Goal: Find contact information: Find contact information

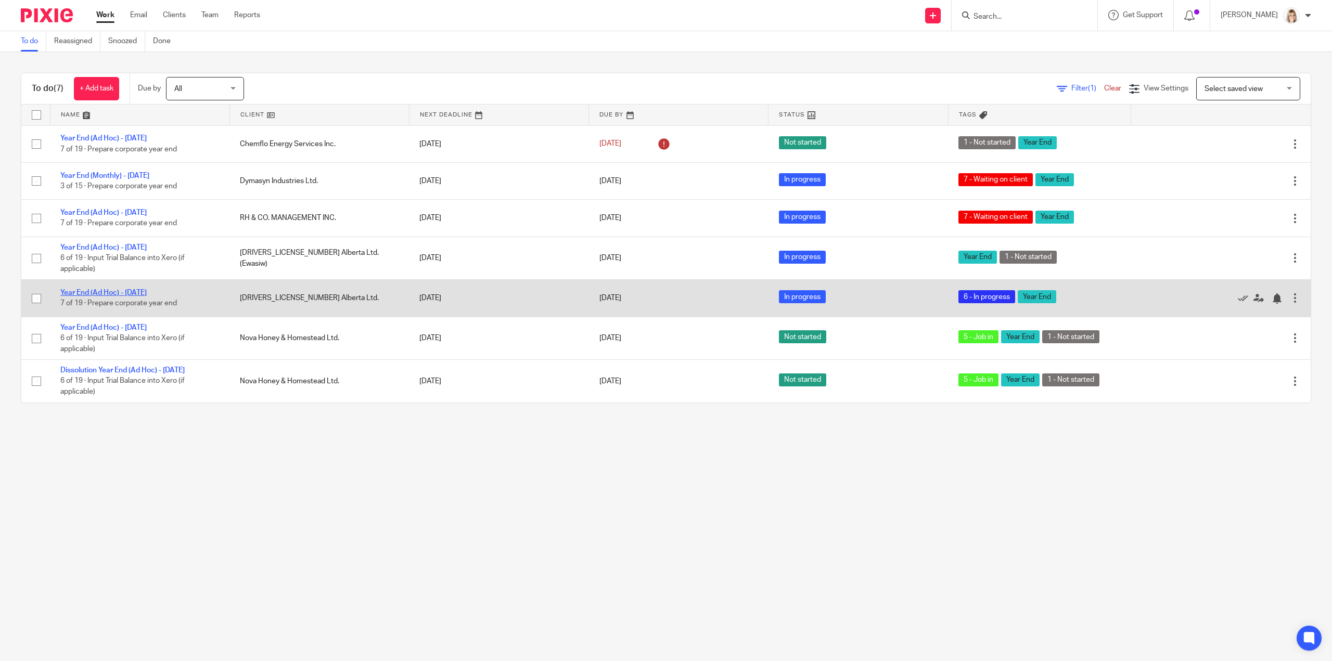
click at [83, 290] on link "Year End (Ad Hoc) - [DATE]" at bounding box center [103, 292] width 86 height 7
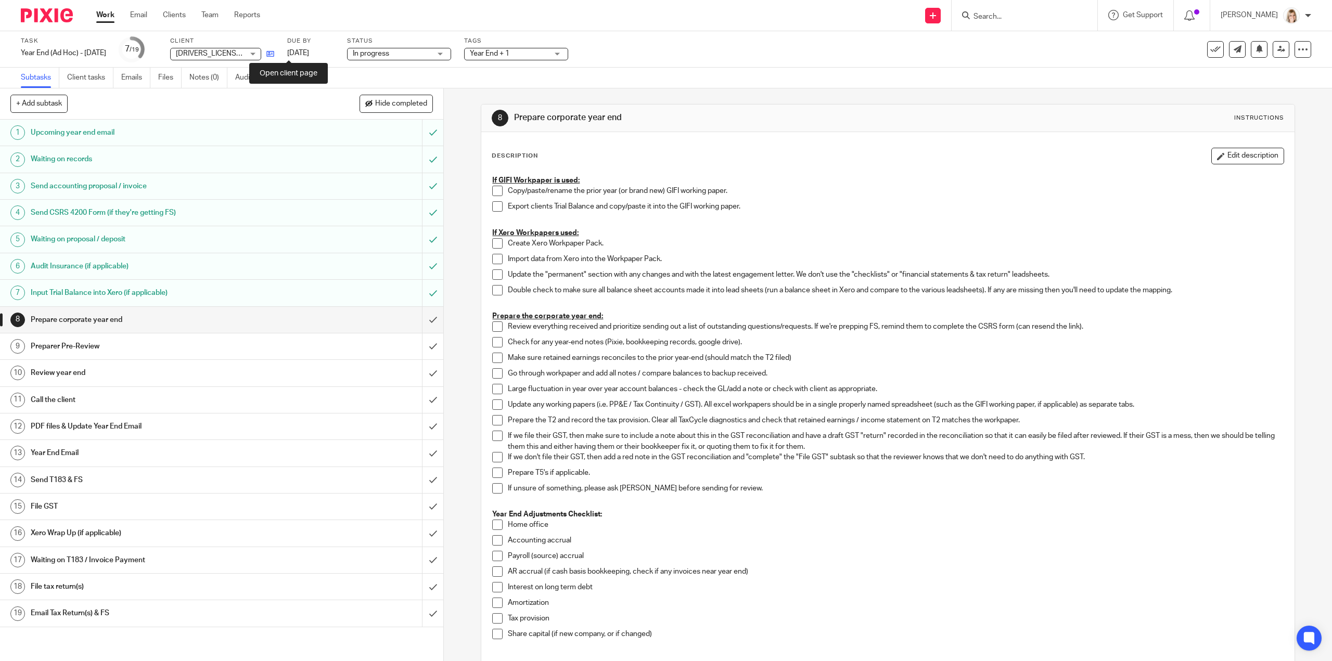
click at [274, 53] on icon at bounding box center [270, 54] width 8 height 8
click at [539, 61] on div "Tags Year End + 1 Urgent T1 T2 T3 T4 T5 Sales Tax Year End Bookkeeping Payroll …" at bounding box center [516, 49] width 104 height 25
click at [542, 56] on span "Year End + 1" at bounding box center [509, 53] width 78 height 11
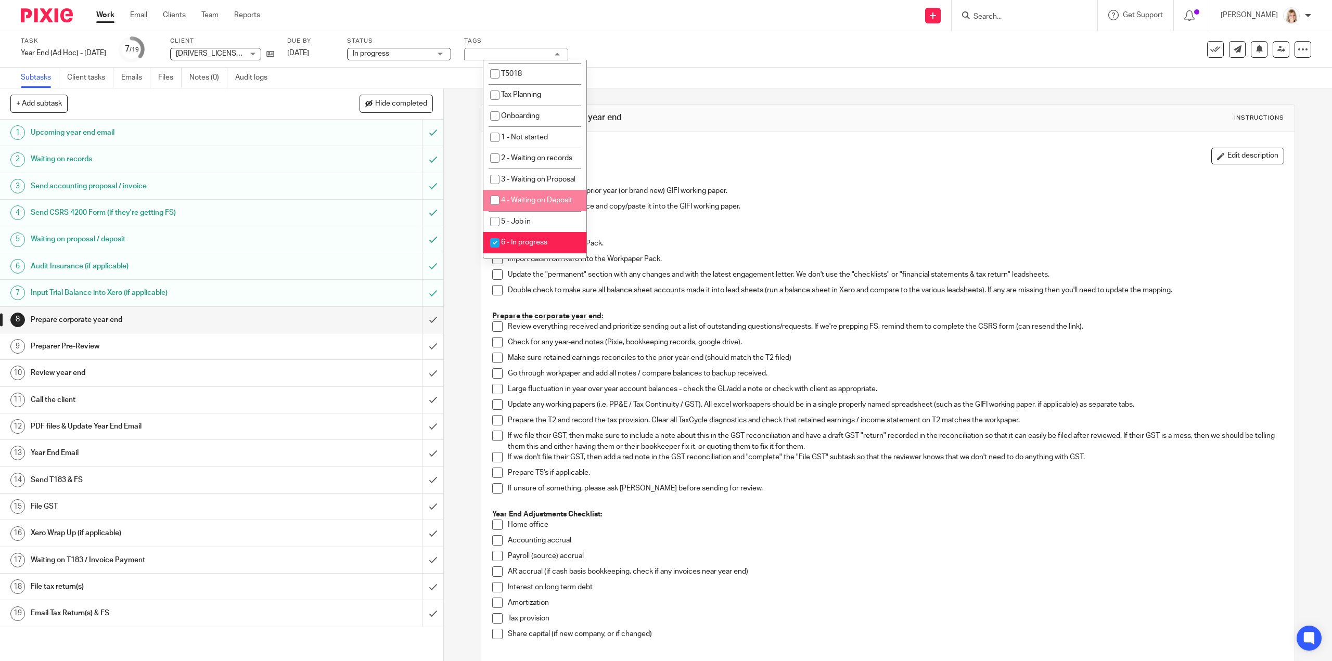
scroll to position [312, 0]
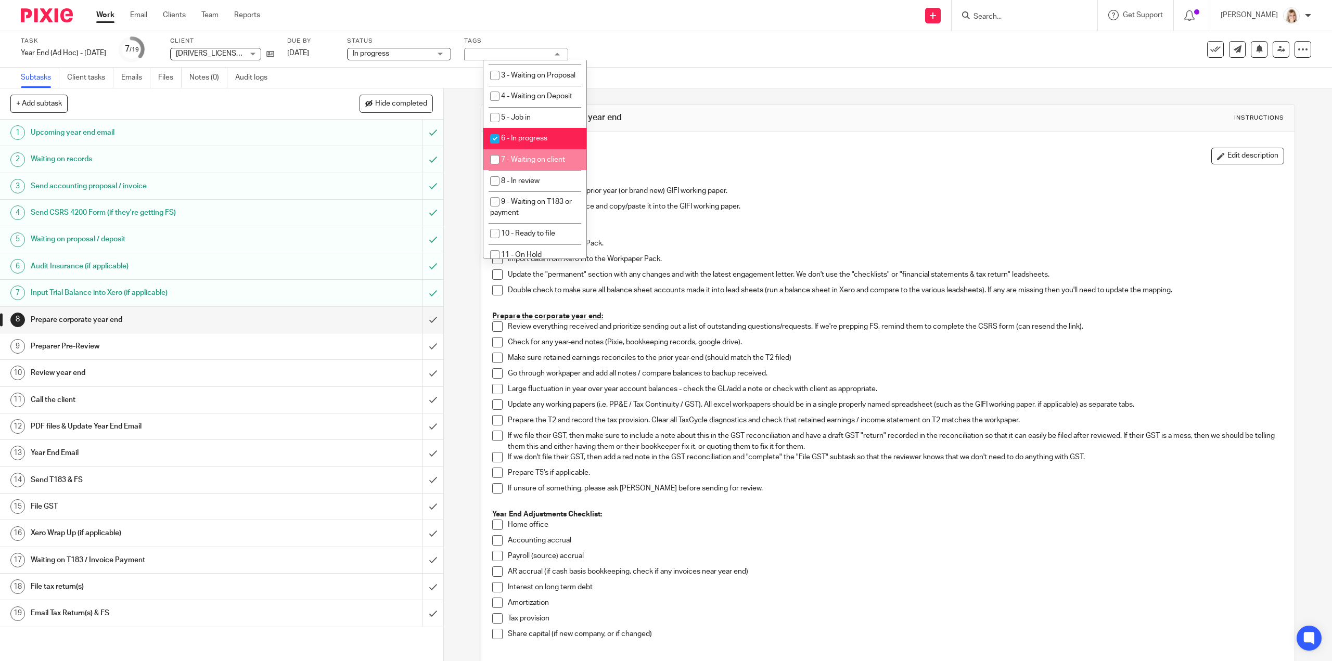
click at [501, 170] on input "checkbox" at bounding box center [495, 160] width 20 height 20
checkbox input "true"
click at [496, 149] on input "checkbox" at bounding box center [495, 139] width 20 height 20
checkbox input "false"
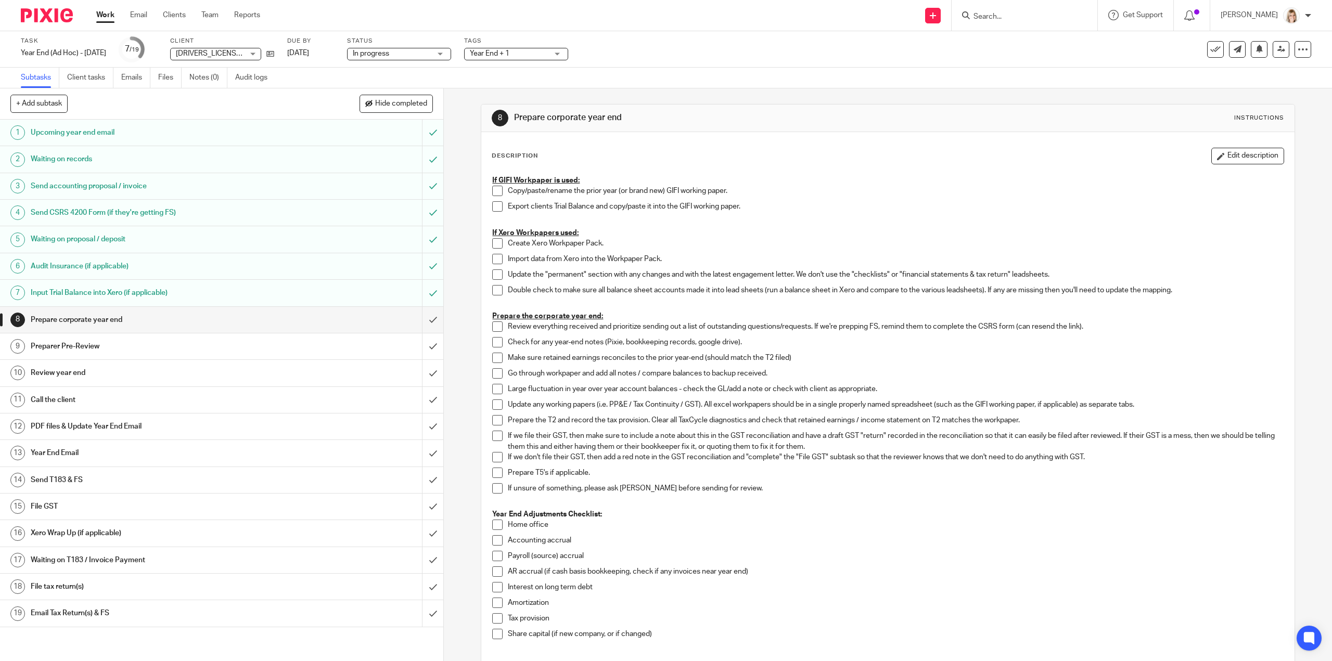
drag, startPoint x: 688, startPoint y: 22, endPoint x: 636, endPoint y: 2, distance: 55.2
click at [688, 21] on div "Send new email Create task Add client Request signature Get Support Contact Sup…" at bounding box center [804, 15] width 1056 height 31
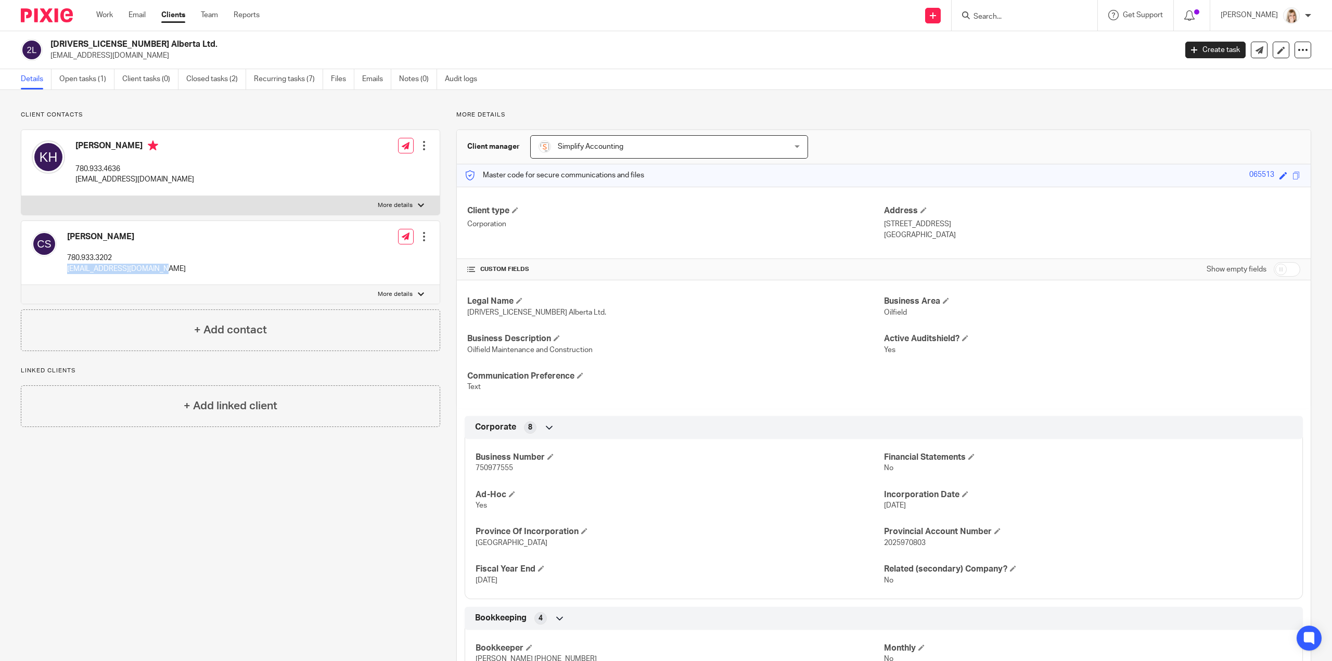
drag, startPoint x: 169, startPoint y: 269, endPoint x: 65, endPoint y: 271, distance: 104.1
click at [65, 271] on div "[PERSON_NAME] 780.933.3202 [EMAIL_ADDRESS][DOMAIN_NAME] Edit contact Create cli…" at bounding box center [230, 253] width 418 height 64
copy p "[EMAIL_ADDRESS][DOMAIN_NAME]"
drag, startPoint x: 143, startPoint y: 181, endPoint x: 77, endPoint y: 181, distance: 65.6
click at [77, 181] on div "[PERSON_NAME] 780.933.4636 [EMAIL_ADDRESS][DOMAIN_NAME] Edit contact Create cli…" at bounding box center [230, 163] width 418 height 66
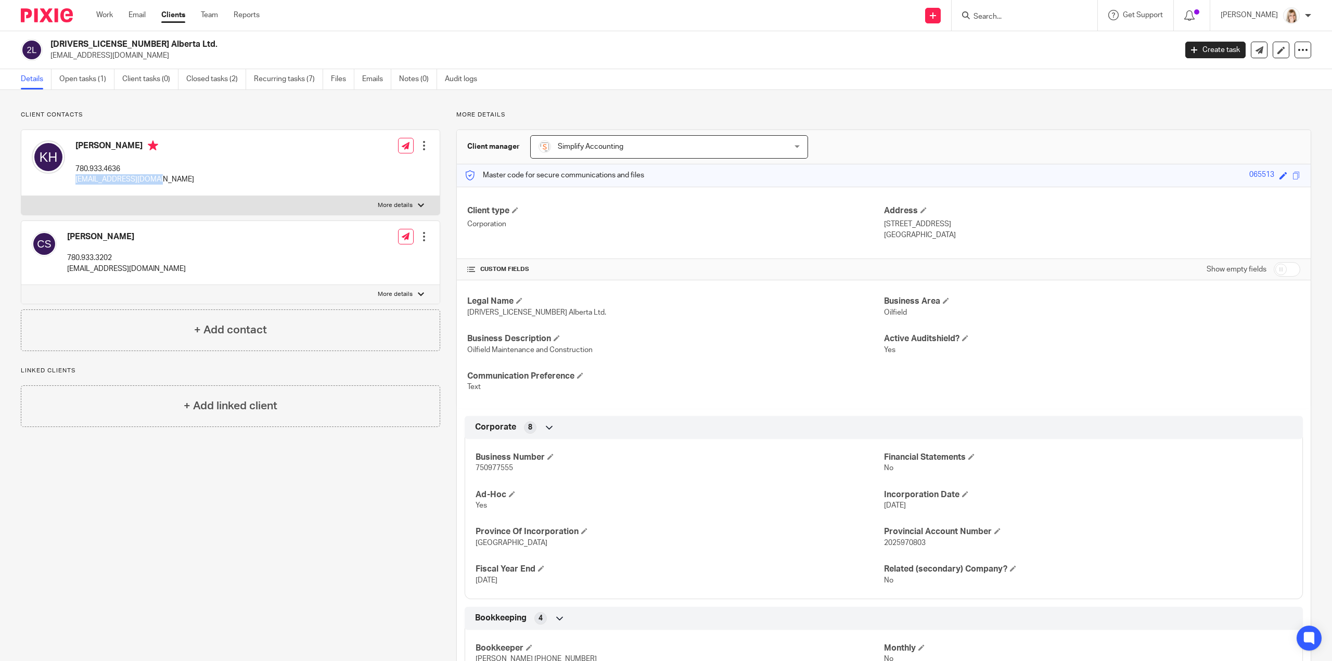
copy p "[EMAIL_ADDRESS][DOMAIN_NAME]"
click at [105, 16] on link "Work" at bounding box center [104, 15] width 17 height 10
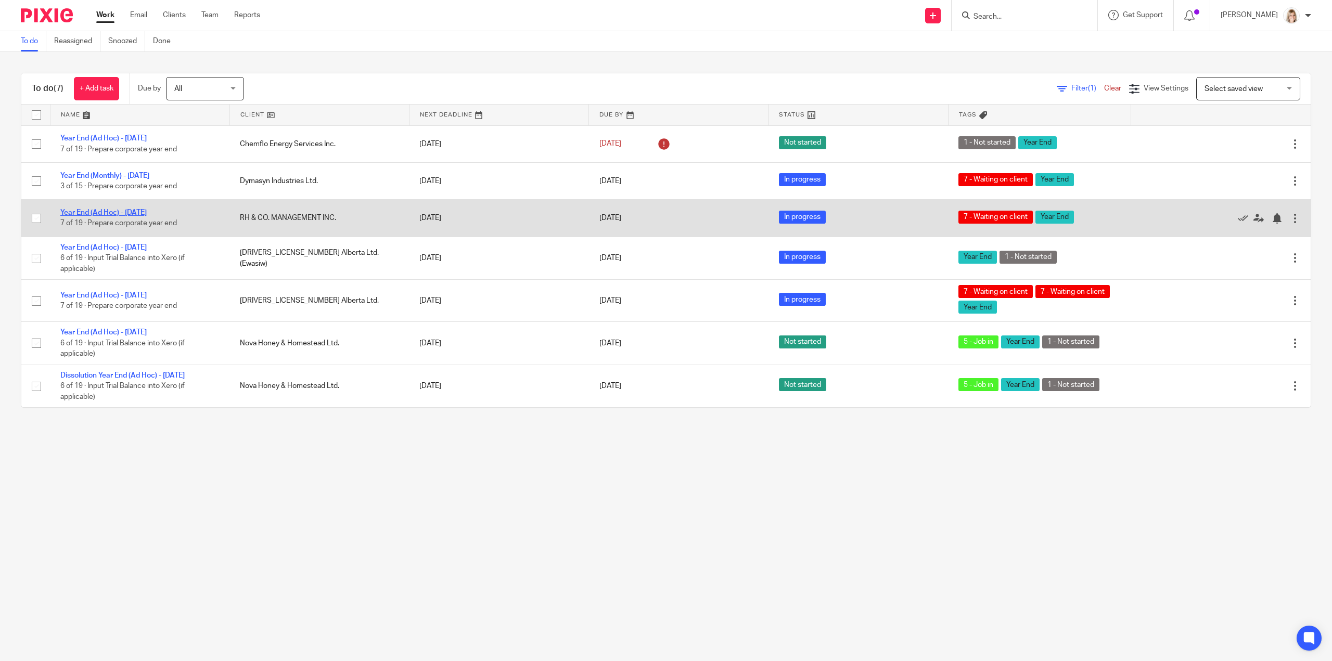
click at [93, 212] on link "Year End (Ad Hoc) - July 2025" at bounding box center [103, 212] width 86 height 7
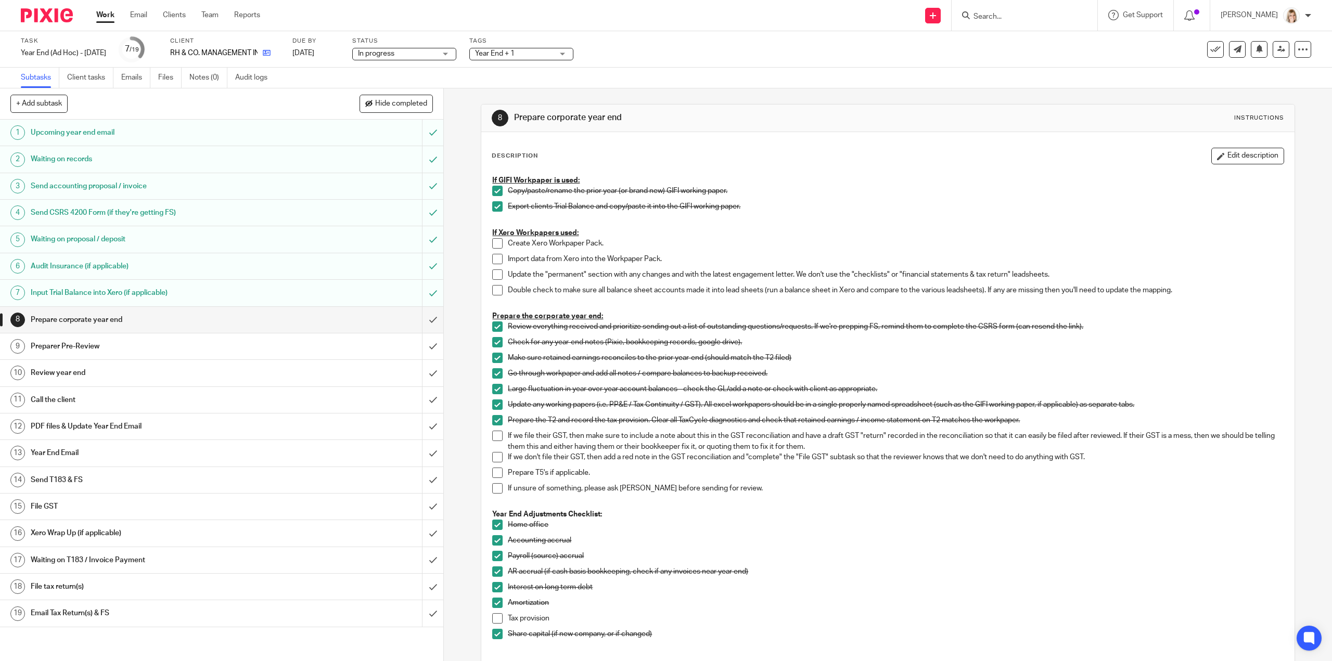
click at [271, 54] on icon at bounding box center [267, 53] width 8 height 8
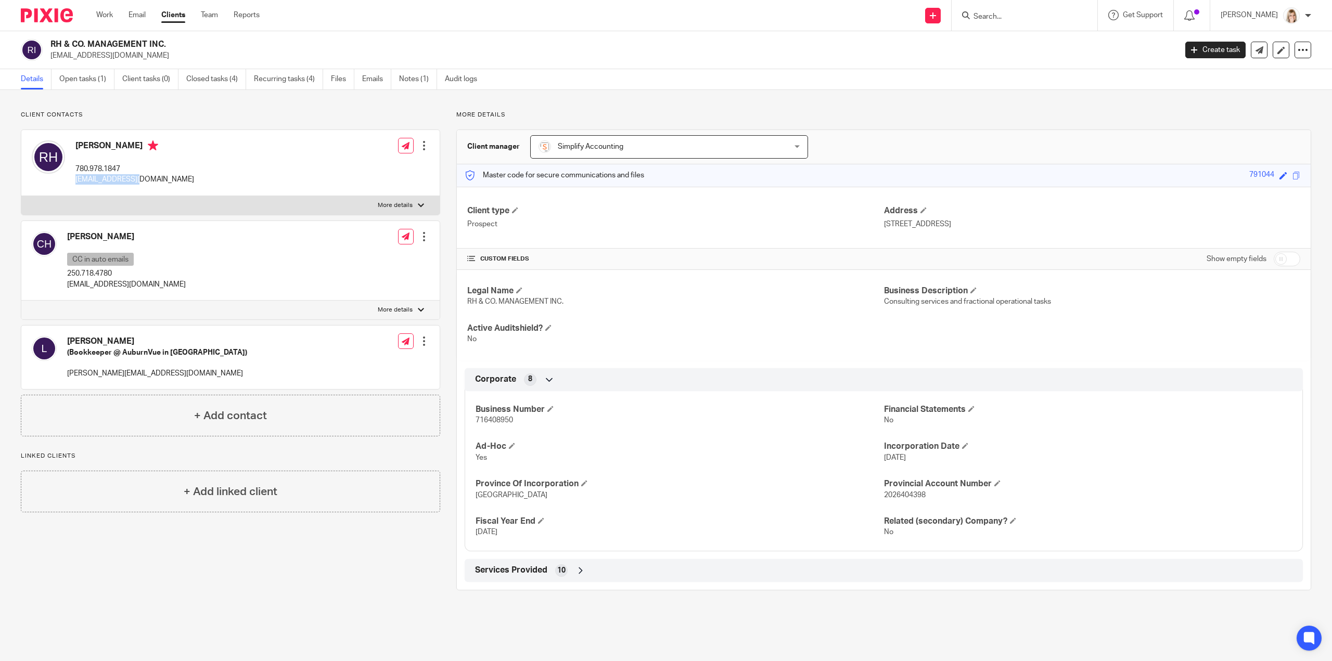
drag, startPoint x: 144, startPoint y: 178, endPoint x: 73, endPoint y: 185, distance: 70.6
click at [73, 185] on div "[PERSON_NAME] 780.978.1847 [EMAIL_ADDRESS][DOMAIN_NAME] Edit contact Create cli…" at bounding box center [230, 163] width 418 height 66
copy p "[EMAIL_ADDRESS][DOMAIN_NAME]"
click at [148, 281] on div "[PERSON_NAME] CC in auto emails 250.718.4780 [EMAIL_ADDRESS][DOMAIN_NAME] Edit …" at bounding box center [230, 261] width 418 height 80
drag, startPoint x: 148, startPoint y: 283, endPoint x: 59, endPoint y: 283, distance: 89.0
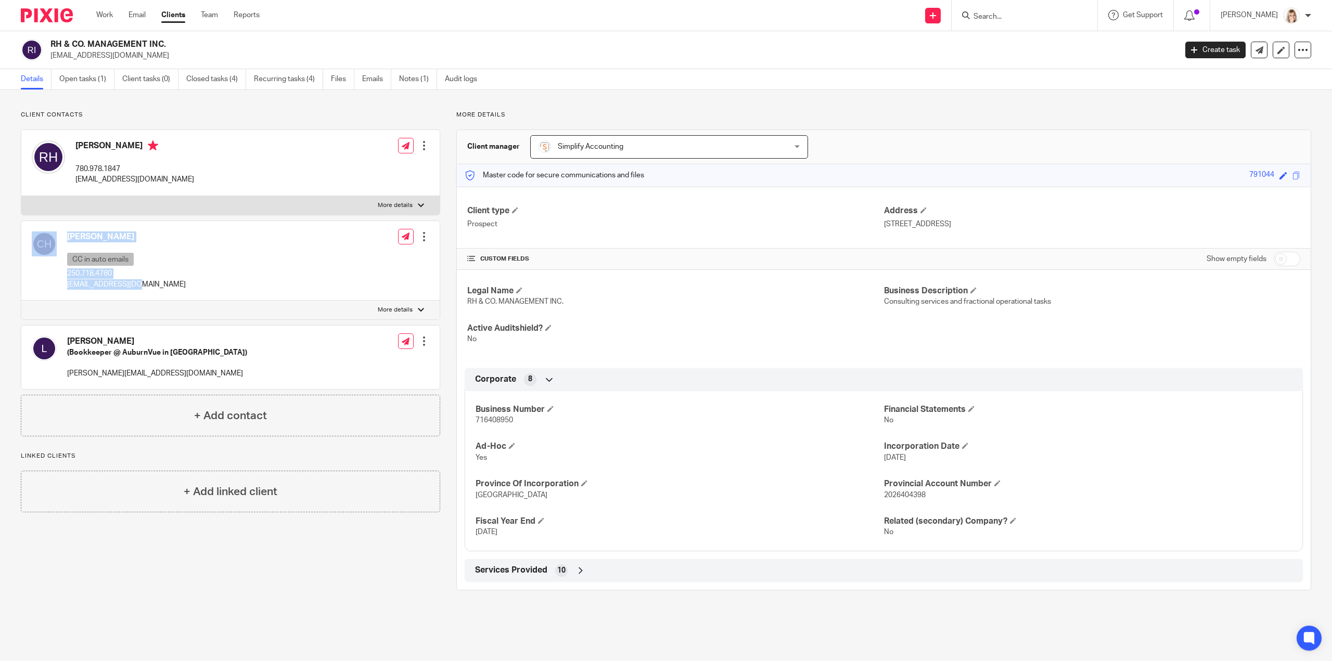
click at [59, 283] on div "[PERSON_NAME] CC in auto emails 250.718.4780 [EMAIL_ADDRESS][DOMAIN_NAME] Edit …" at bounding box center [230, 261] width 418 height 80
click at [137, 283] on p "[EMAIL_ADDRESS][DOMAIN_NAME]" at bounding box center [126, 284] width 119 height 10
drag, startPoint x: 162, startPoint y: 288, endPoint x: 68, endPoint y: 289, distance: 94.7
click at [68, 289] on div "[PERSON_NAME] CC in auto emails 250.718.4780 [EMAIL_ADDRESS][DOMAIN_NAME] Edit …" at bounding box center [230, 261] width 418 height 80
copy p "[EMAIL_ADDRESS][DOMAIN_NAME]"
